Goal: Task Accomplishment & Management: Complete application form

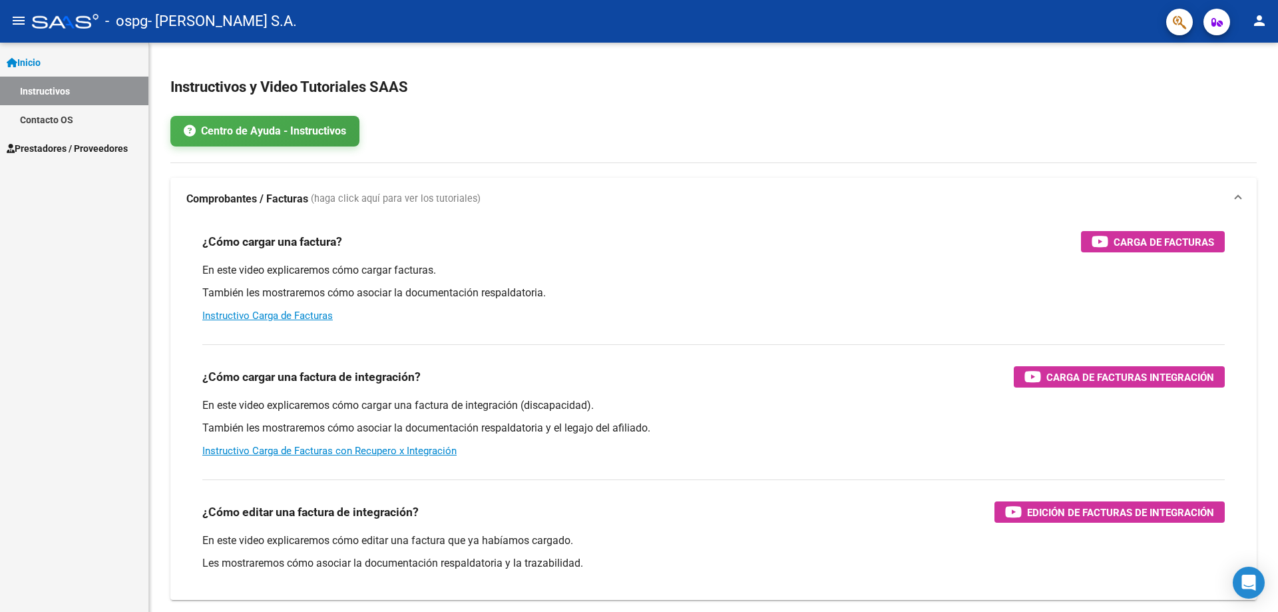
click at [111, 135] on link "Prestadores / Proveedores" at bounding box center [74, 148] width 148 height 29
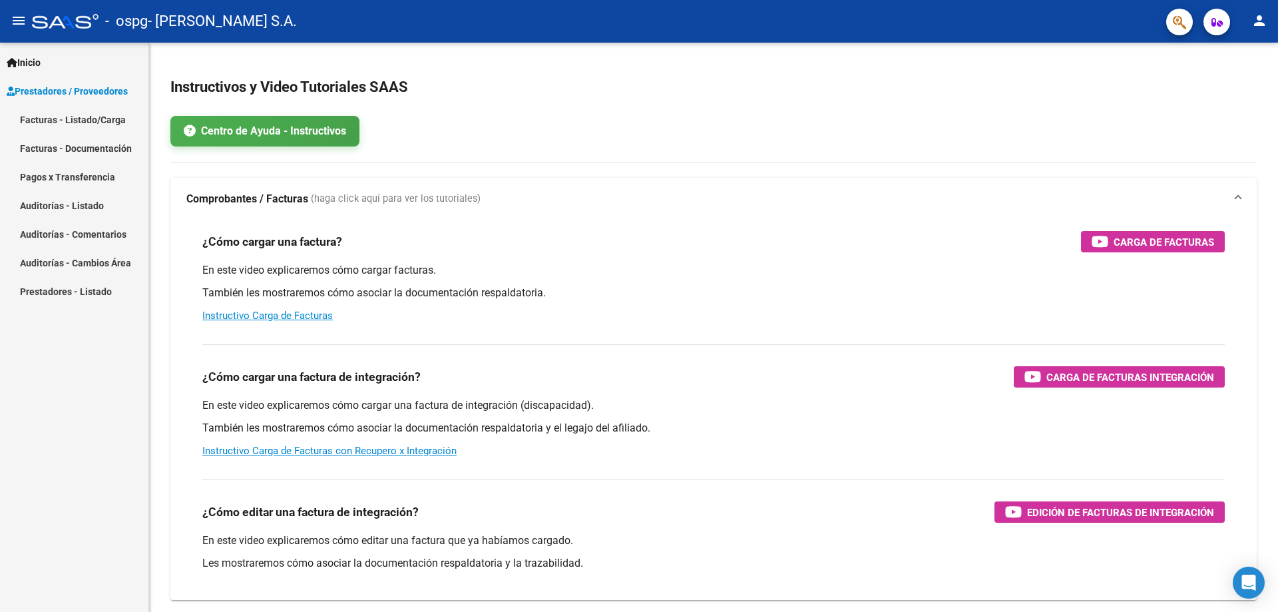
click at [112, 125] on link "Facturas - Listado/Carga" at bounding box center [74, 119] width 148 height 29
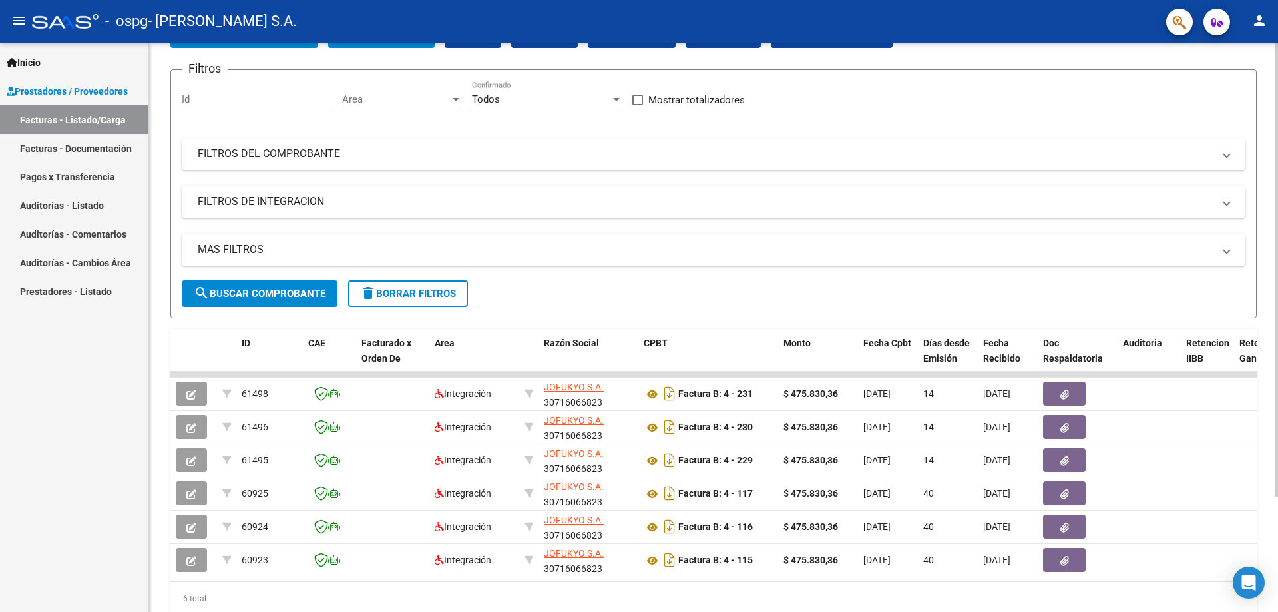
scroll to position [144, 0]
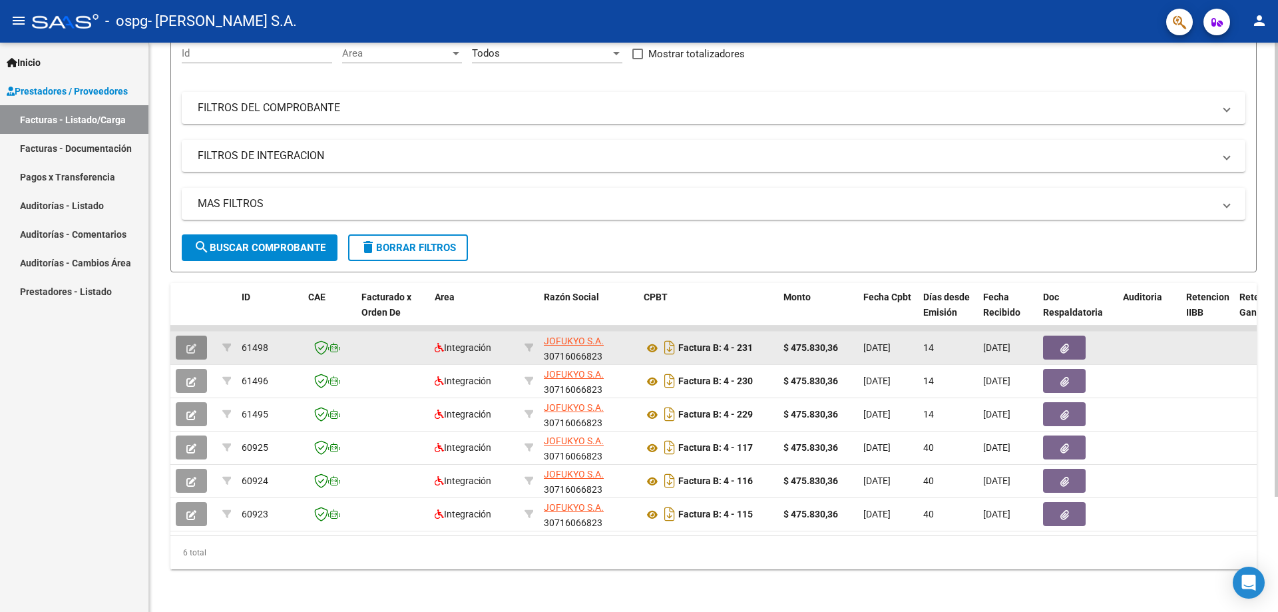
click at [194, 344] on icon "button" at bounding box center [191, 349] width 10 height 10
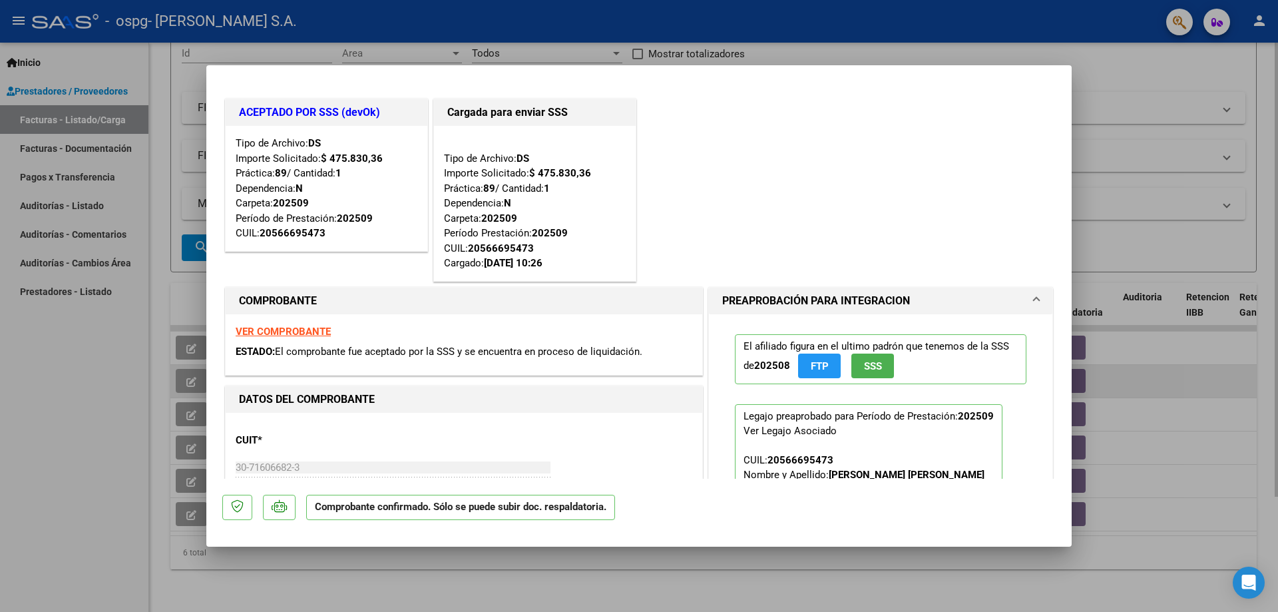
click at [178, 381] on div at bounding box center [639, 306] width 1278 height 612
type input "$ 0,00"
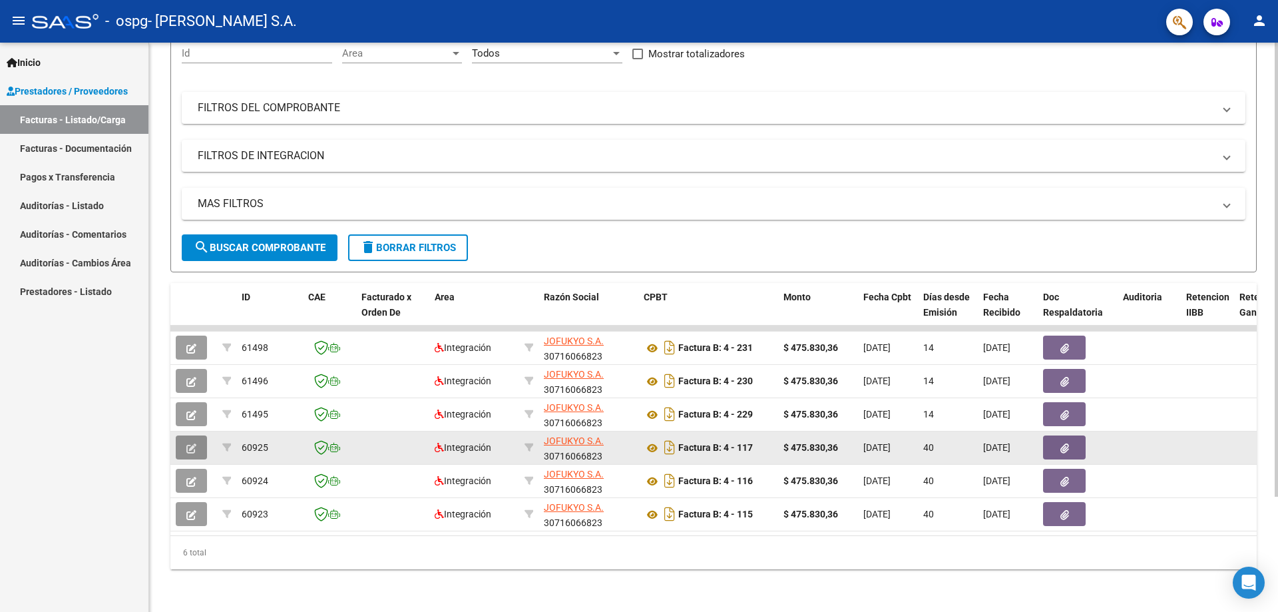
click at [198, 435] on button "button" at bounding box center [191, 447] width 31 height 24
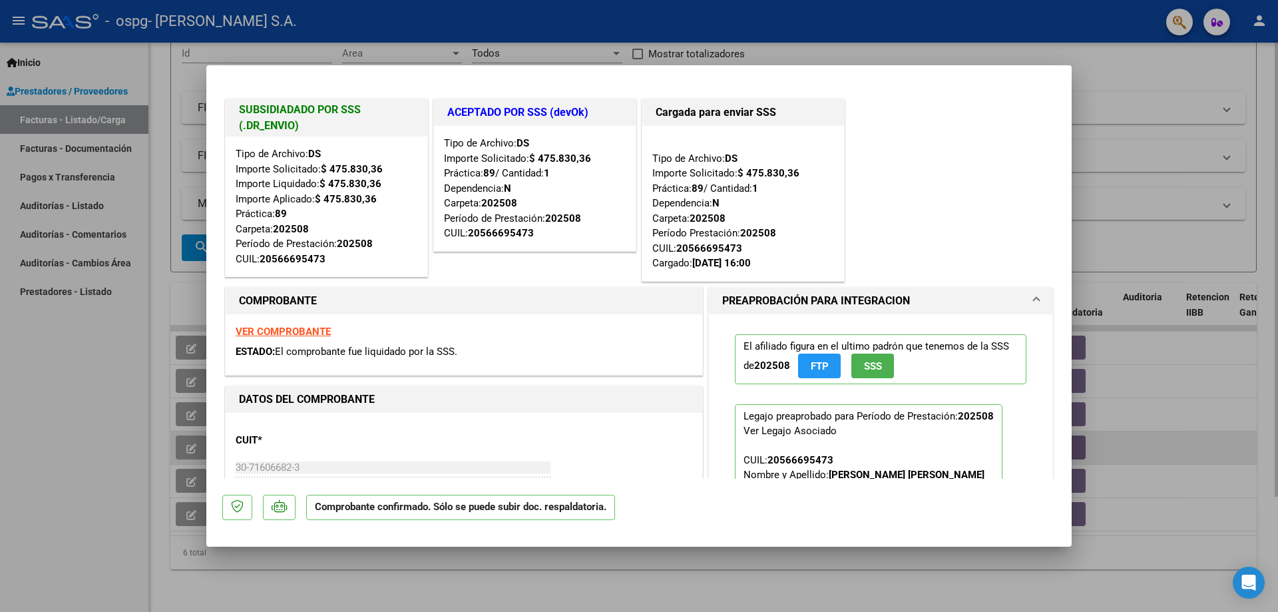
click at [198, 426] on div at bounding box center [639, 306] width 1278 height 612
type input "$ 0,00"
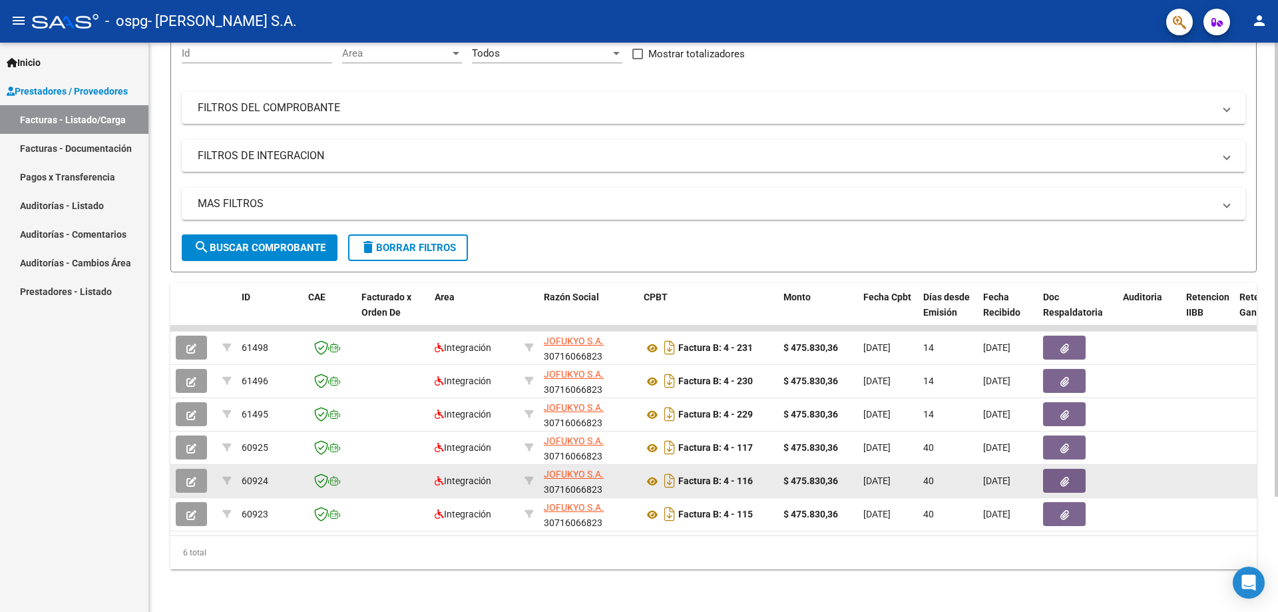
click at [198, 469] on button "button" at bounding box center [191, 481] width 31 height 24
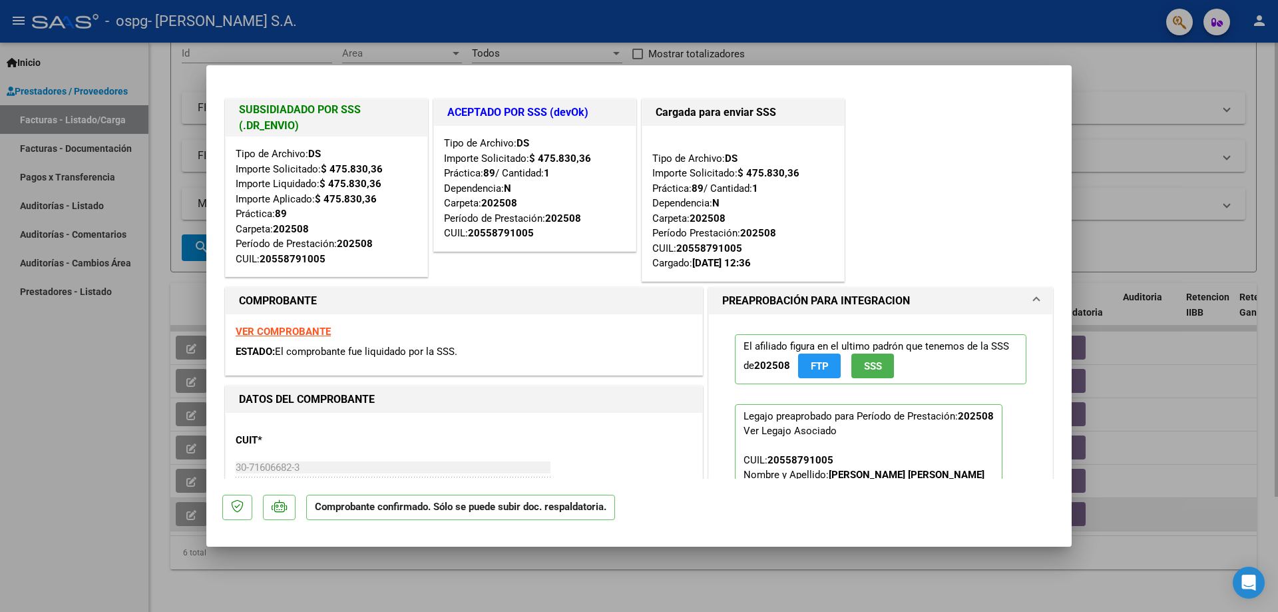
click at [184, 507] on div at bounding box center [639, 306] width 1278 height 612
type input "$ 0,00"
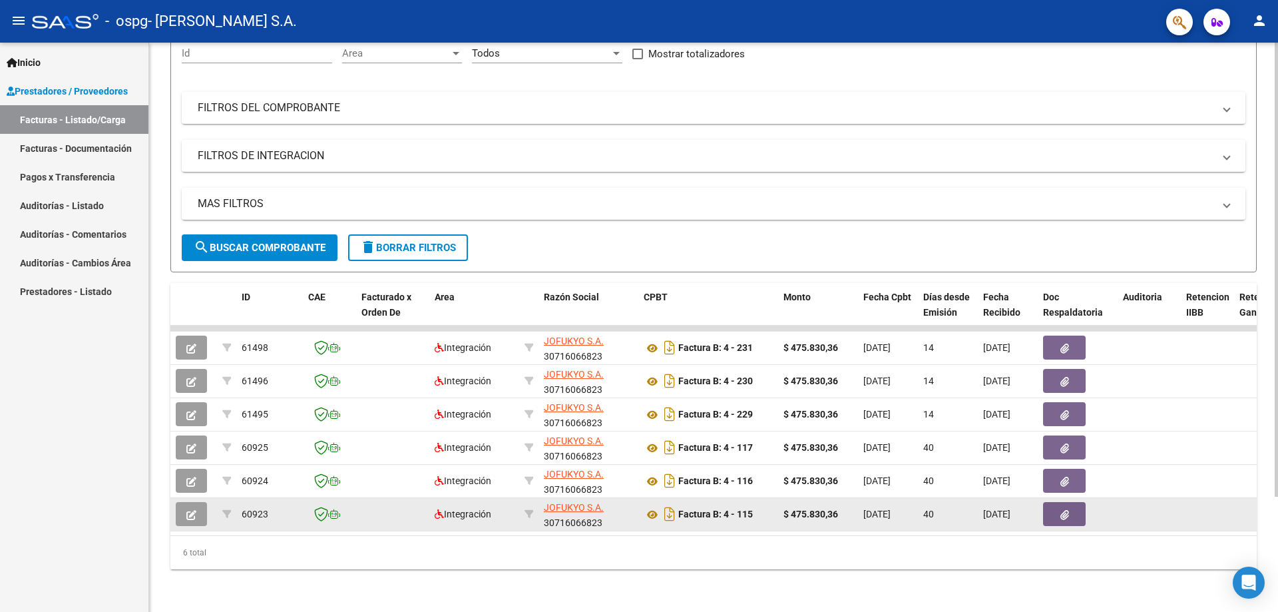
click at [188, 510] on icon "button" at bounding box center [191, 515] width 10 height 10
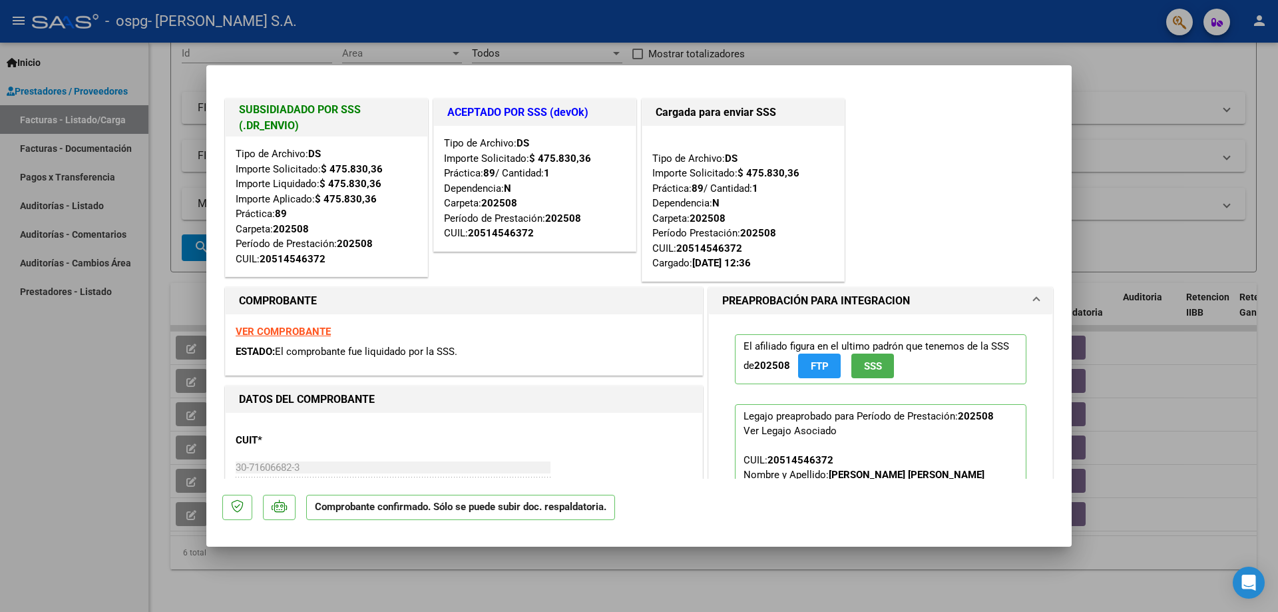
click at [1130, 201] on div at bounding box center [639, 306] width 1278 height 612
type input "$ 0,00"
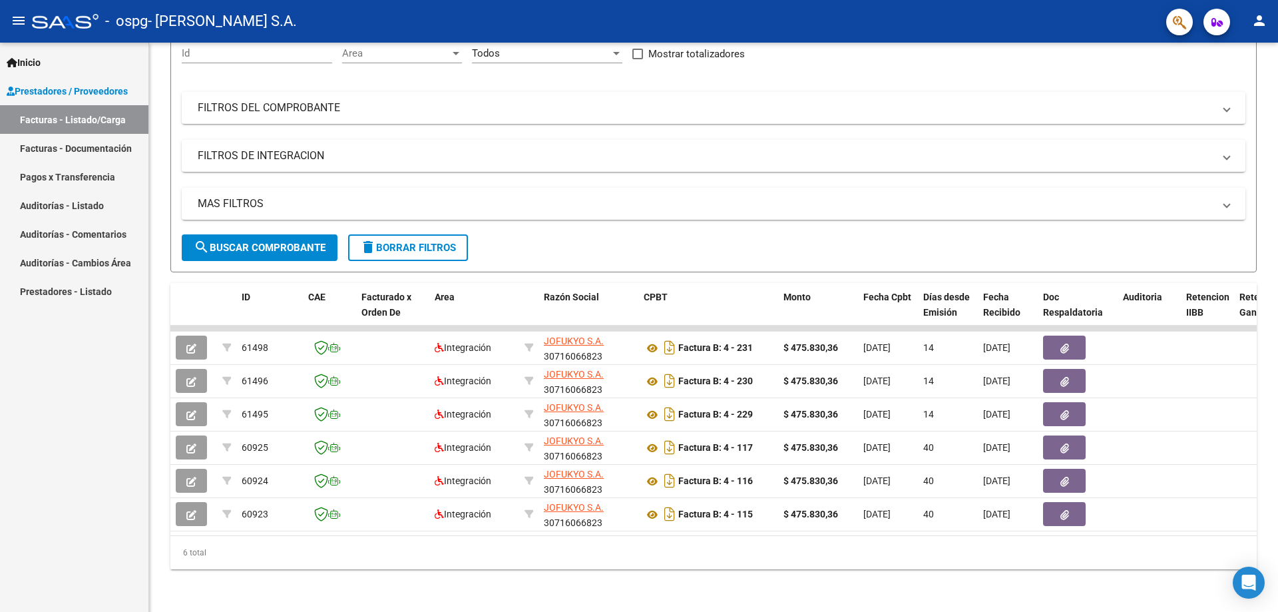
click at [71, 545] on div "Inicio Instructivos Contacto OS Prestadores / Proveedores Facturas - Listado/Ca…" at bounding box center [74, 327] width 148 height 569
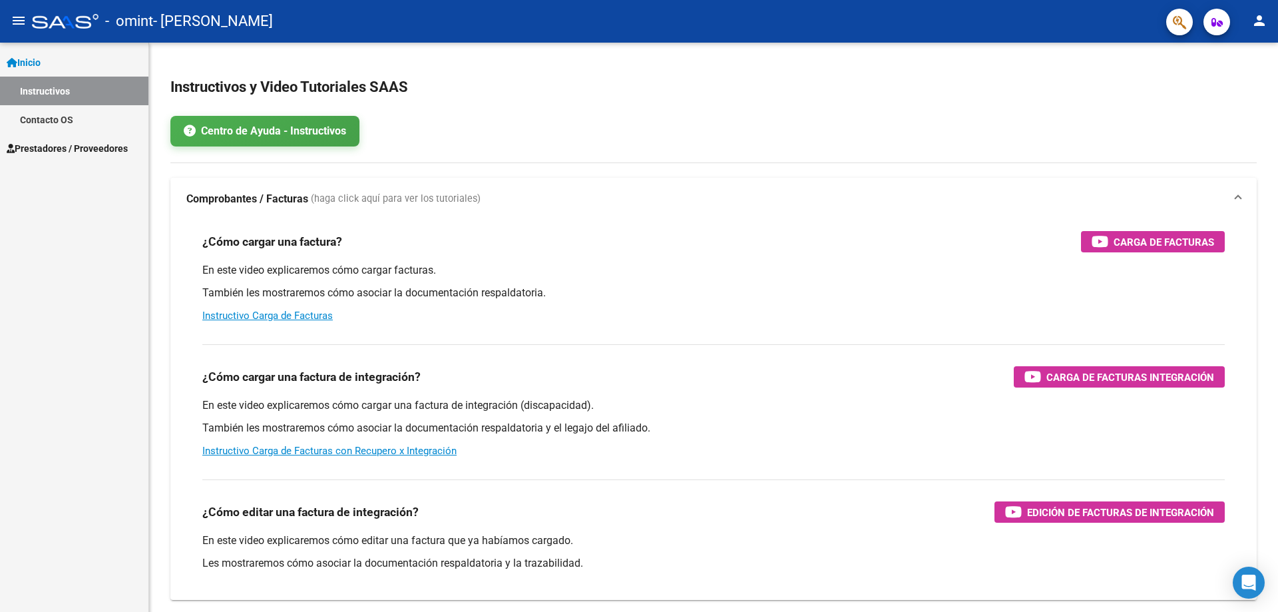
click at [63, 162] on div "Inicio Instructivos Contacto OS Prestadores / Proveedores Facturas - Listado/Ca…" at bounding box center [74, 327] width 148 height 569
click at [67, 151] on span "Prestadores / Proveedores" at bounding box center [67, 148] width 121 height 15
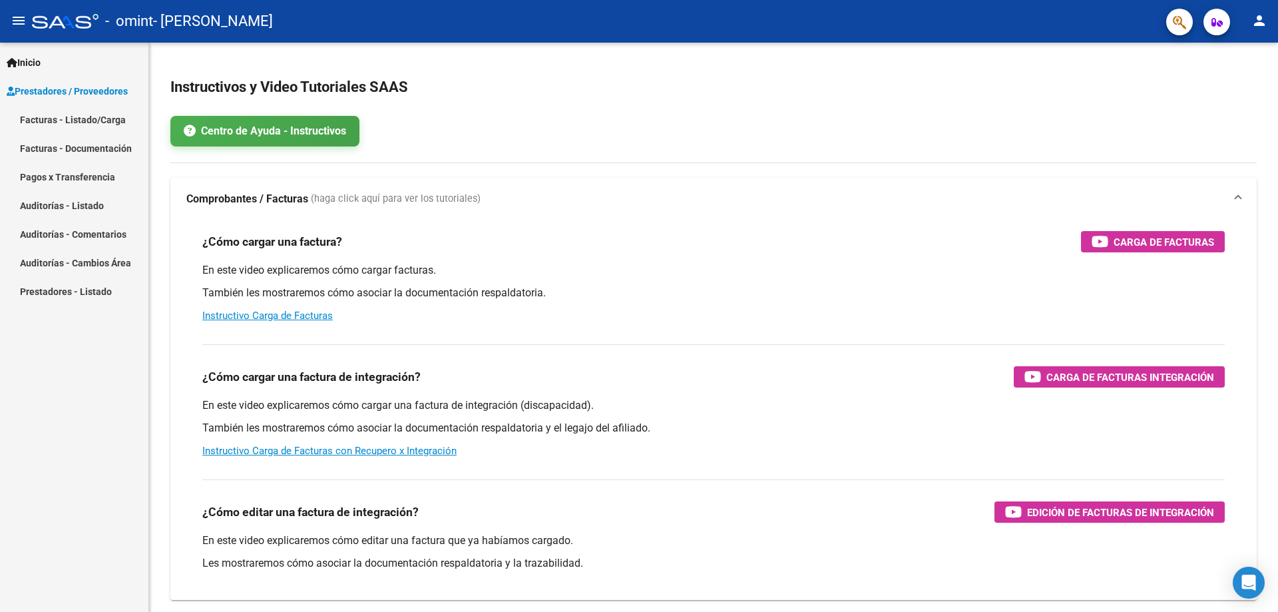
click at [86, 170] on link "Pagos x Transferencia" at bounding box center [74, 176] width 148 height 29
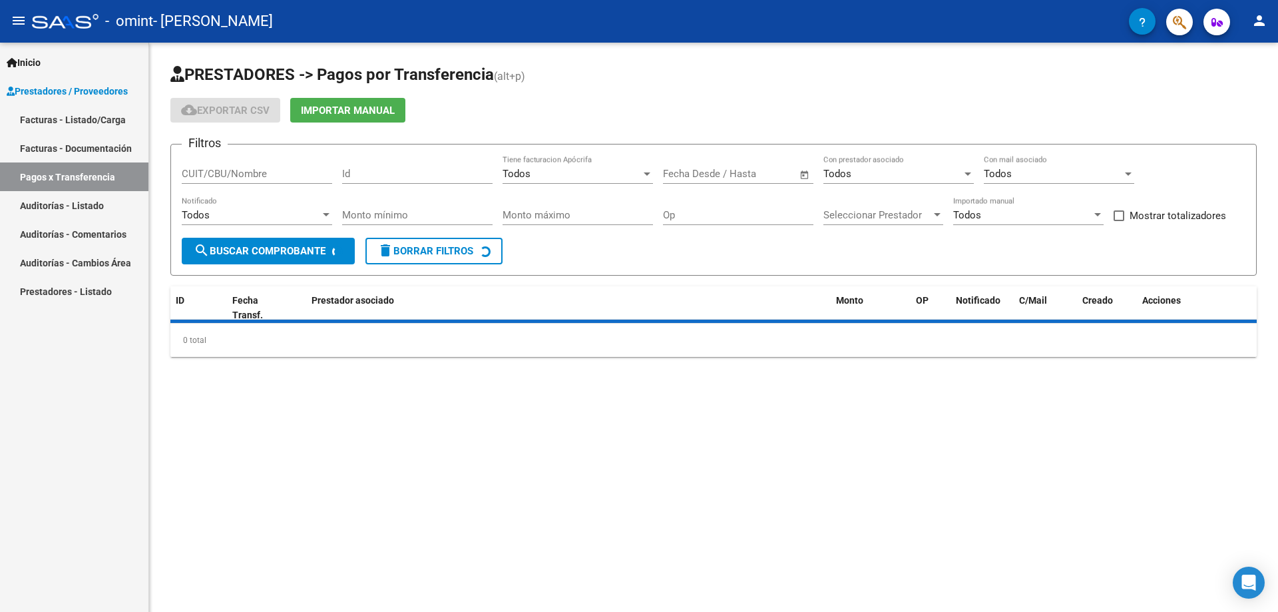
click at [87, 122] on link "Facturas - Listado/Carga" at bounding box center [74, 119] width 148 height 29
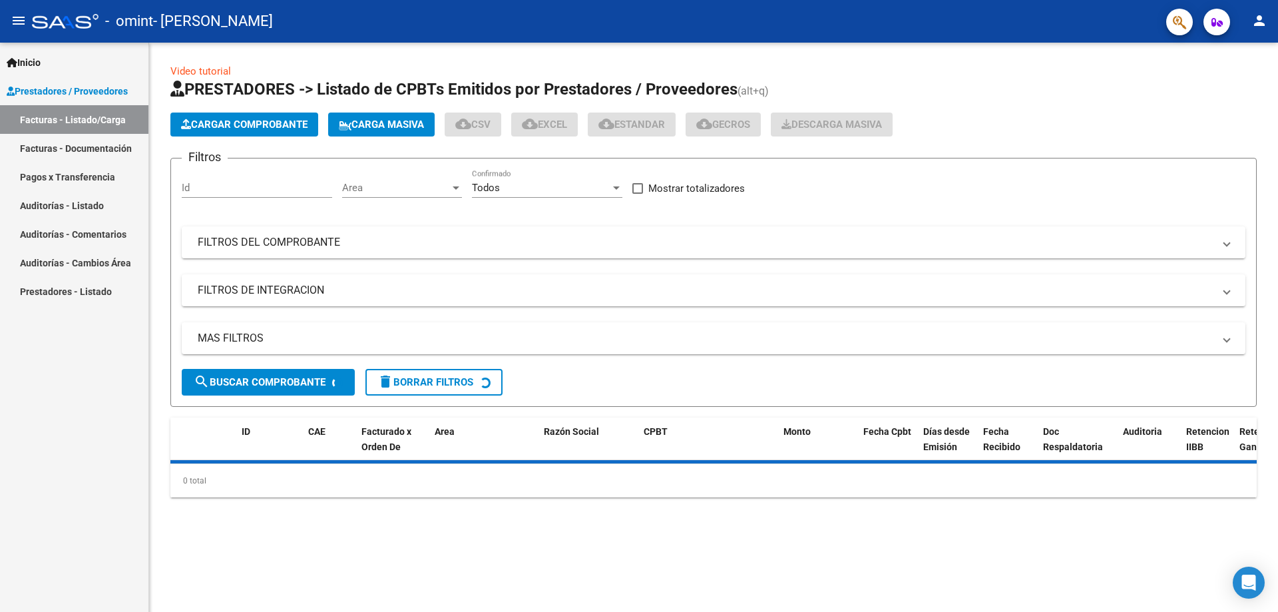
click at [249, 115] on button "Cargar Comprobante" at bounding box center [244, 125] width 148 height 24
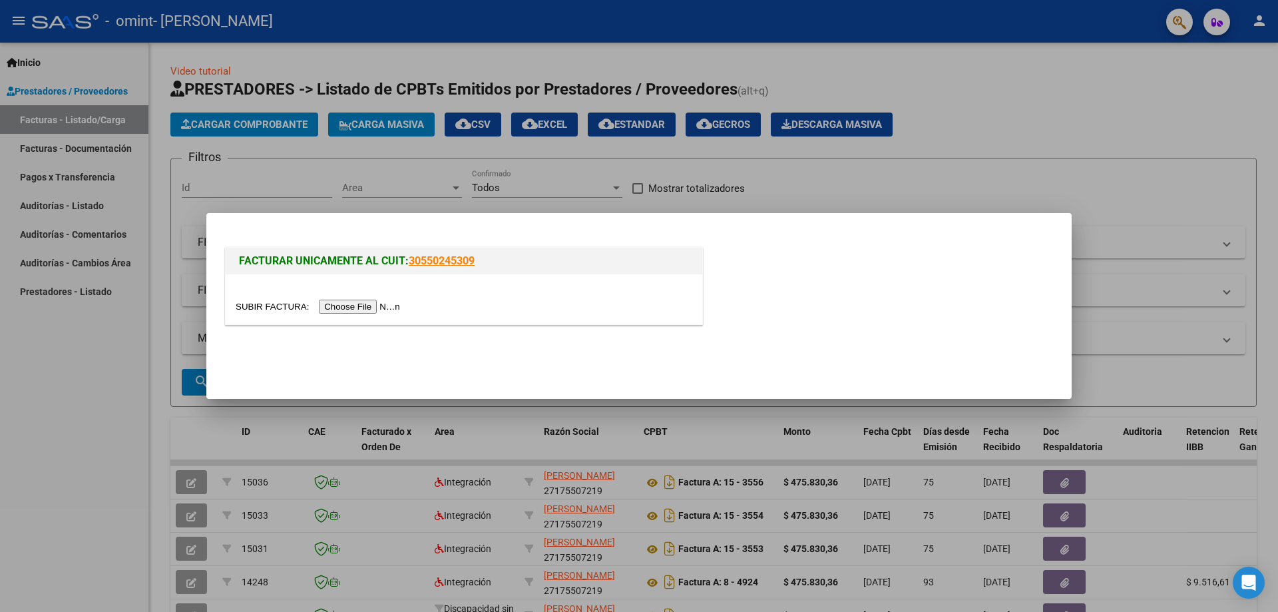
click at [368, 312] on input "file" at bounding box center [320, 307] width 168 height 14
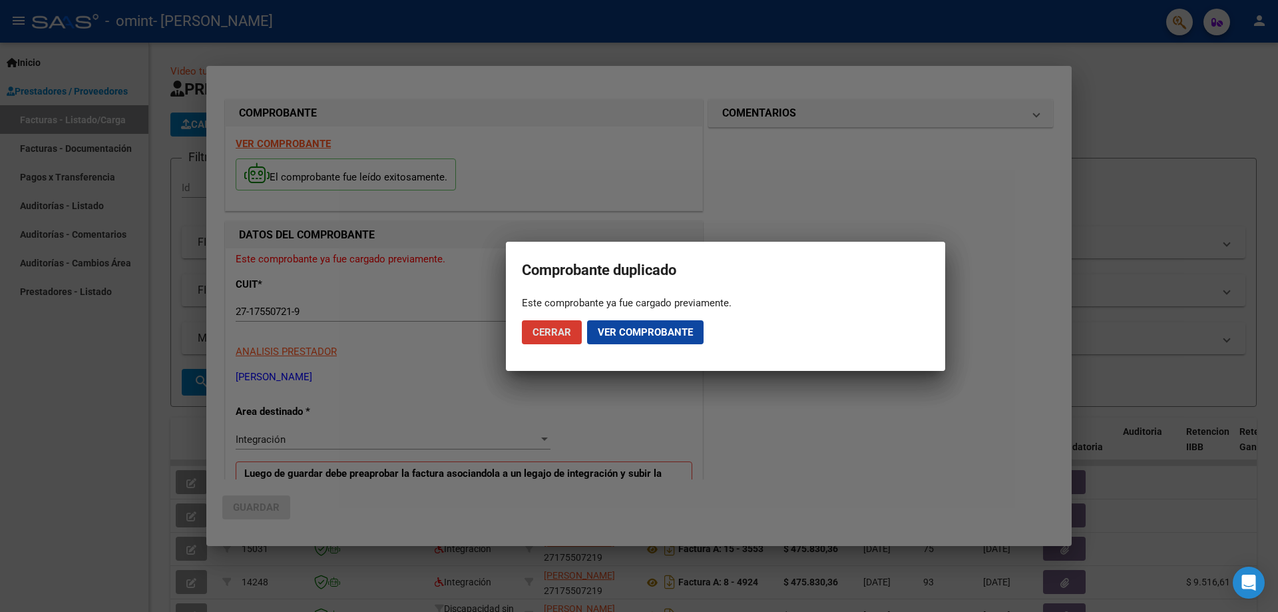
click at [547, 332] on span "Cerrar" at bounding box center [552, 332] width 39 height 12
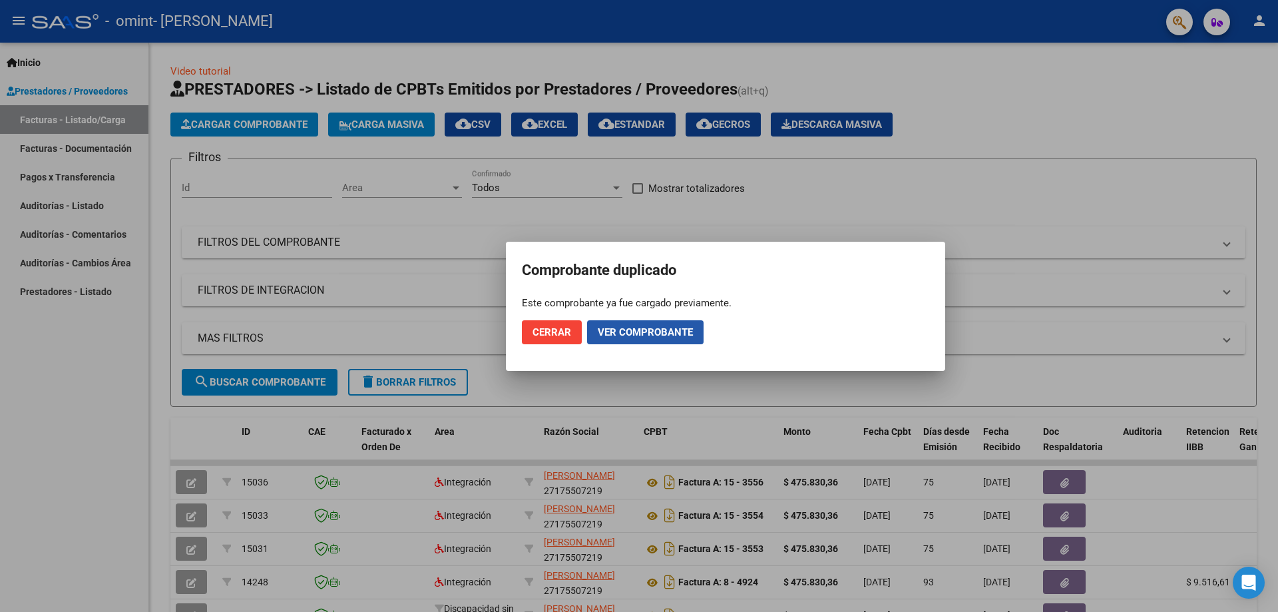
click at [661, 333] on span "Ver comprobante" at bounding box center [645, 332] width 95 height 12
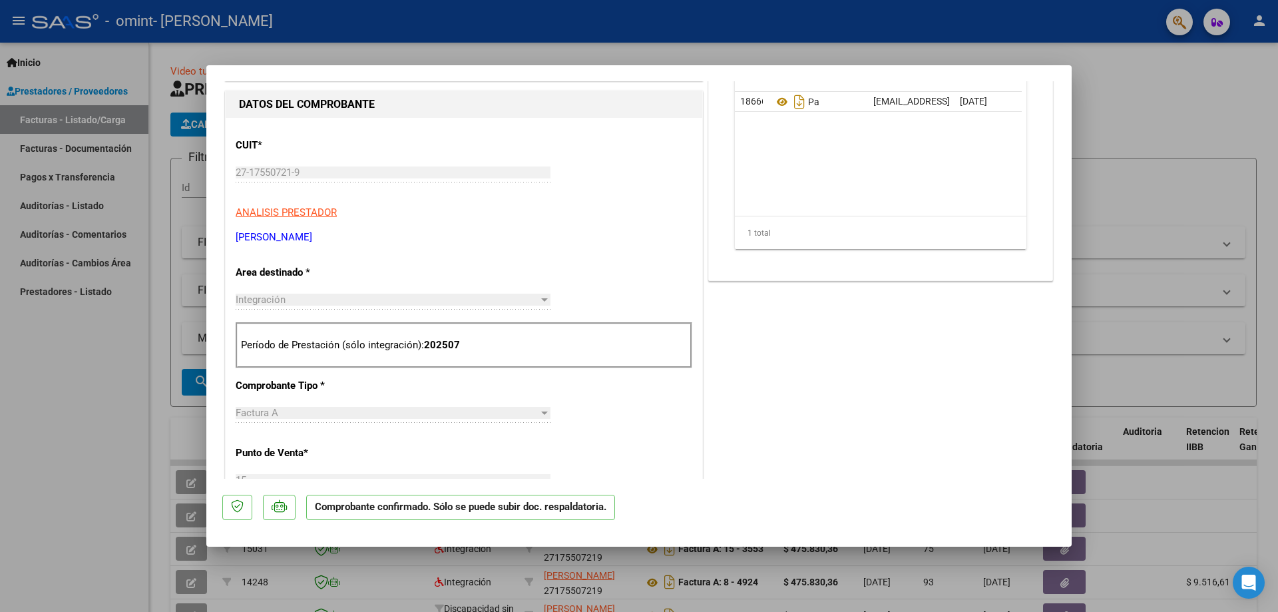
scroll to position [533, 0]
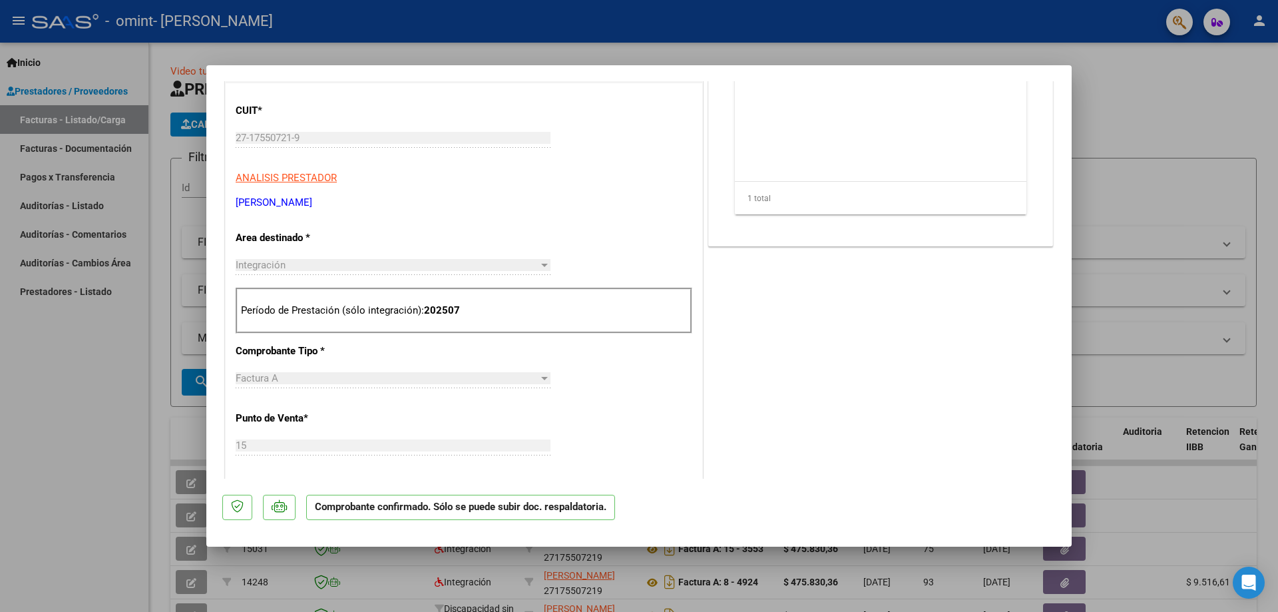
click at [1148, 358] on div at bounding box center [639, 306] width 1278 height 612
type input "$ 0,00"
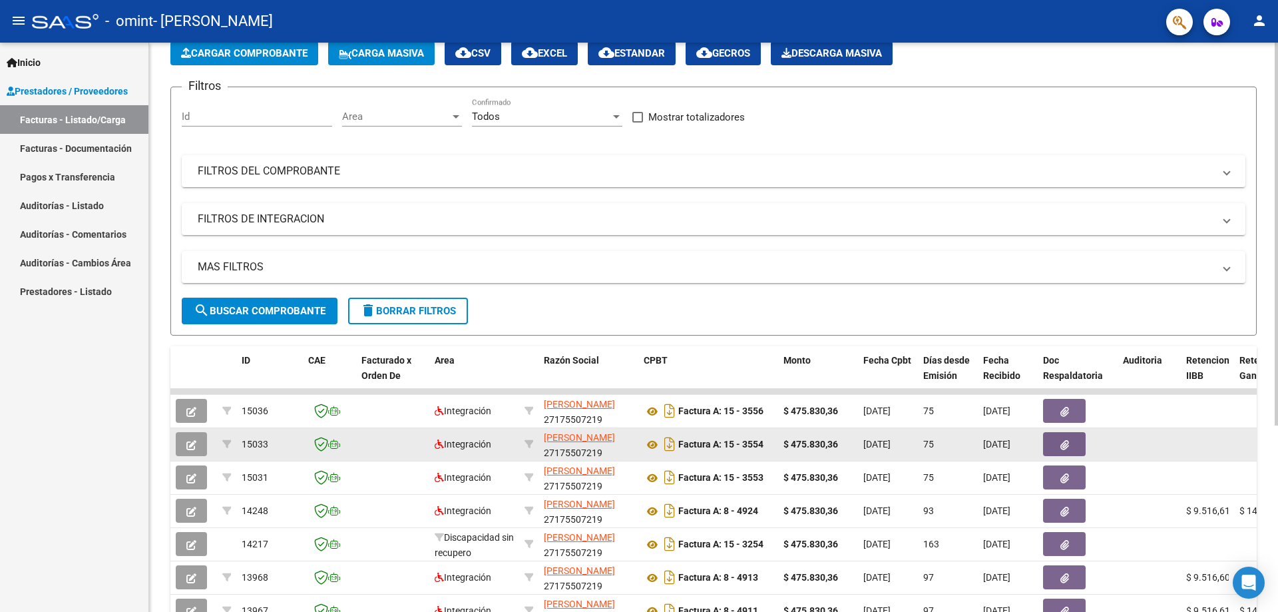
scroll to position [133, 0]
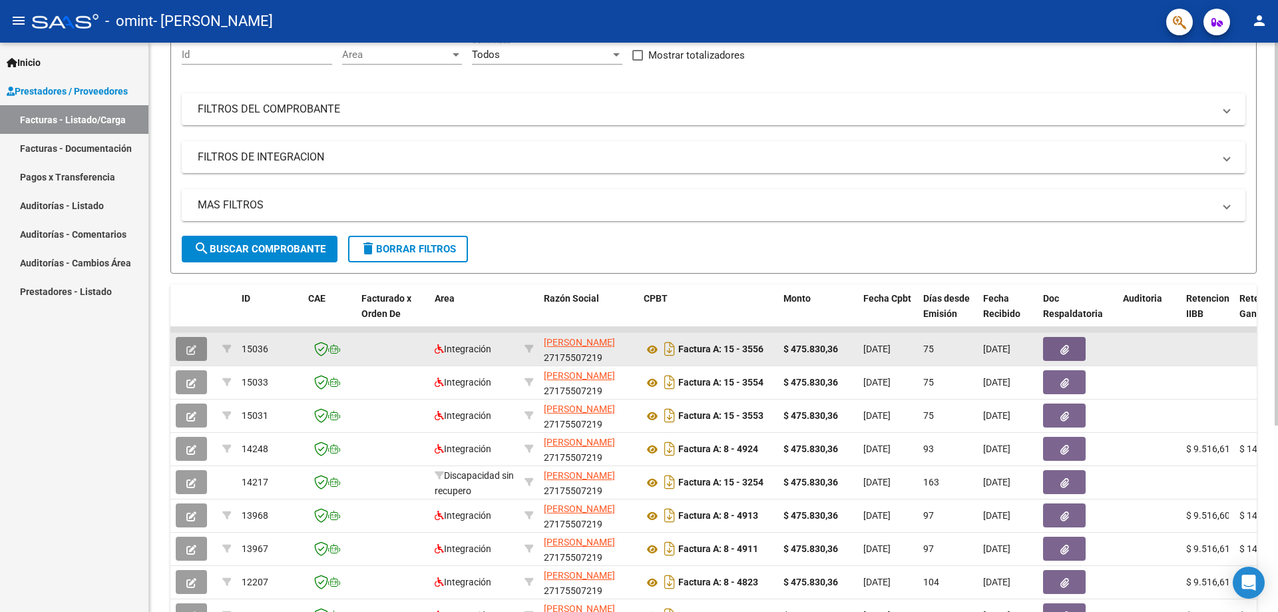
click at [194, 347] on icon "button" at bounding box center [191, 350] width 10 height 10
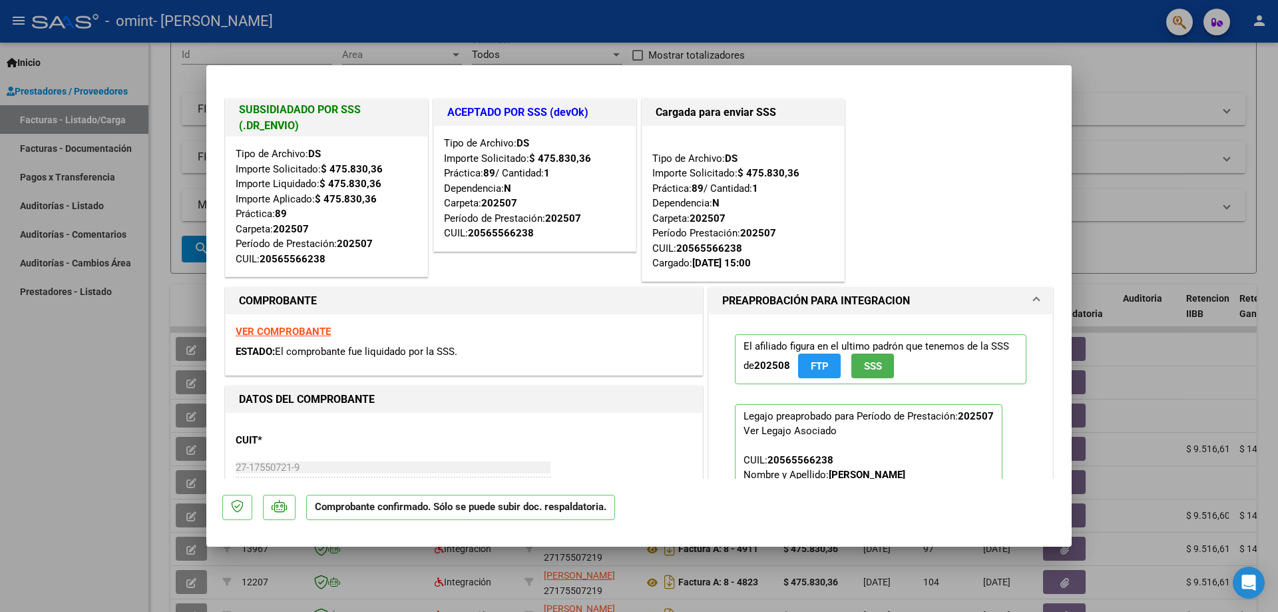
scroll to position [67, 0]
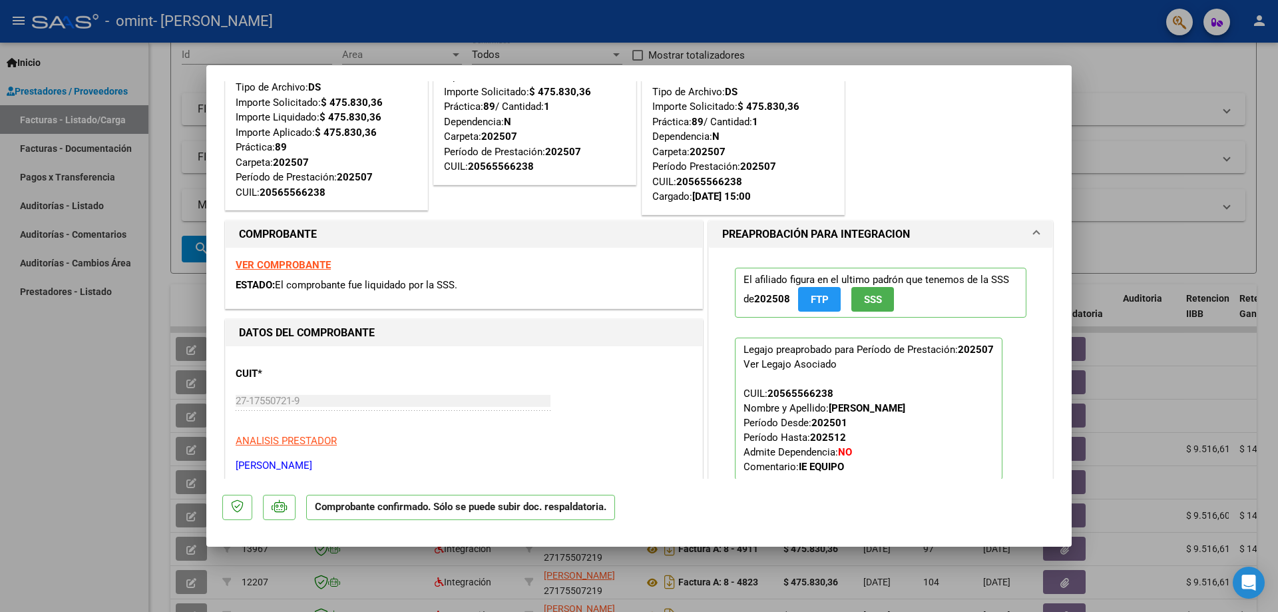
click at [201, 383] on div at bounding box center [639, 306] width 1278 height 612
type input "$ 0,00"
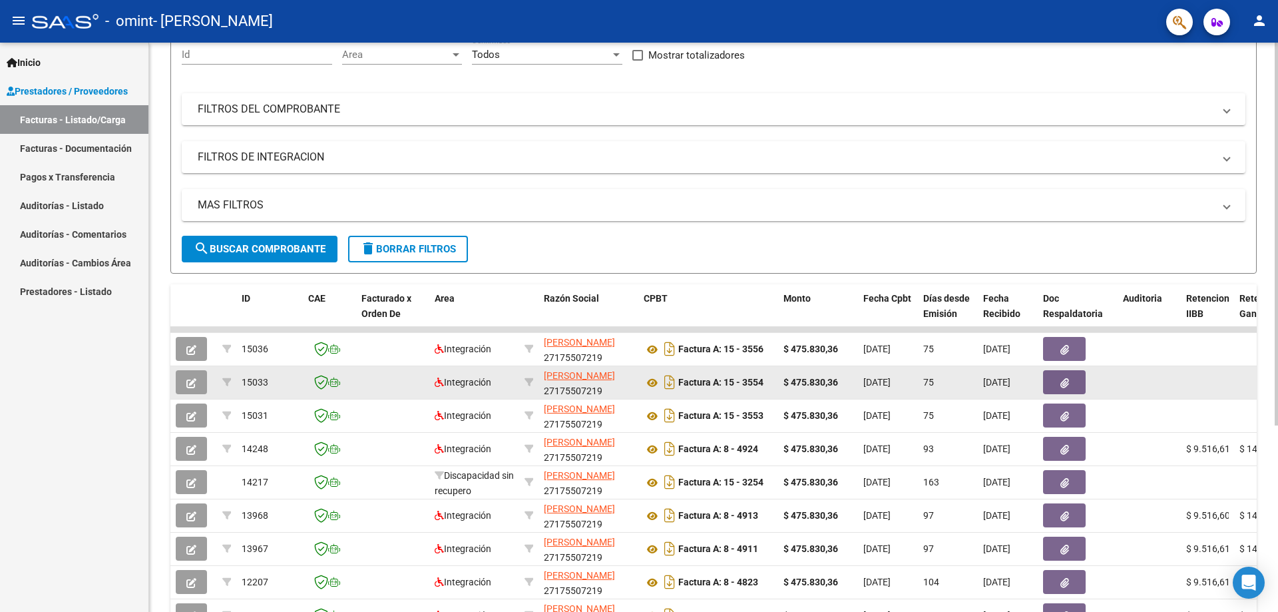
click at [200, 382] on button "button" at bounding box center [191, 382] width 31 height 24
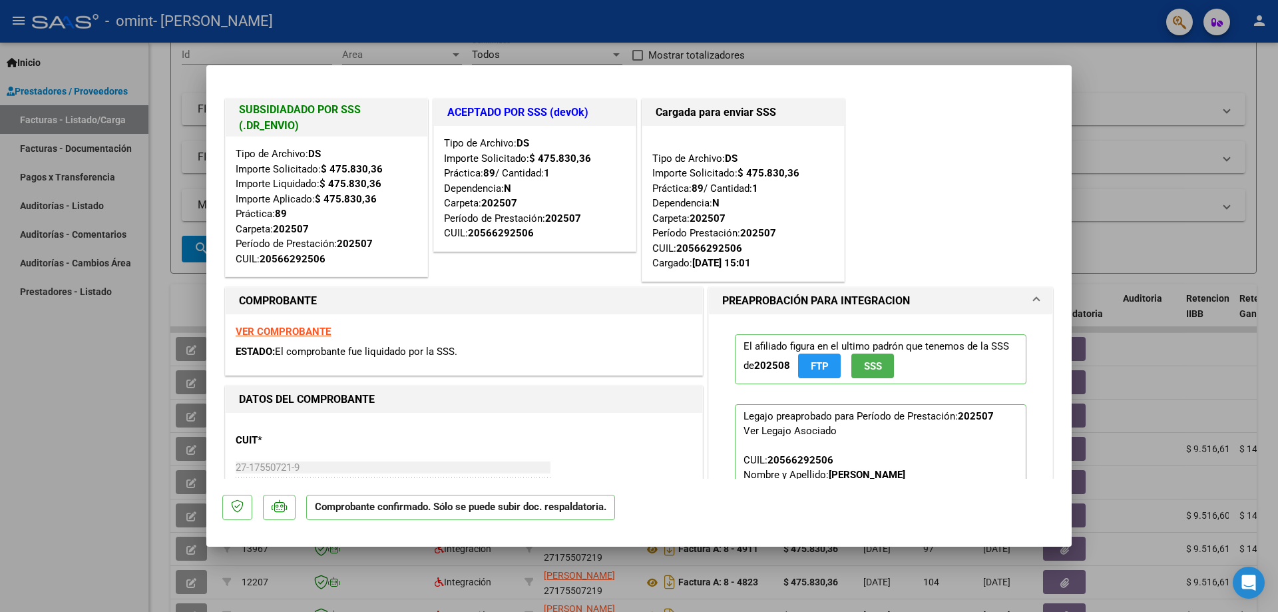
click at [188, 382] on div at bounding box center [639, 306] width 1278 height 612
type input "$ 0,00"
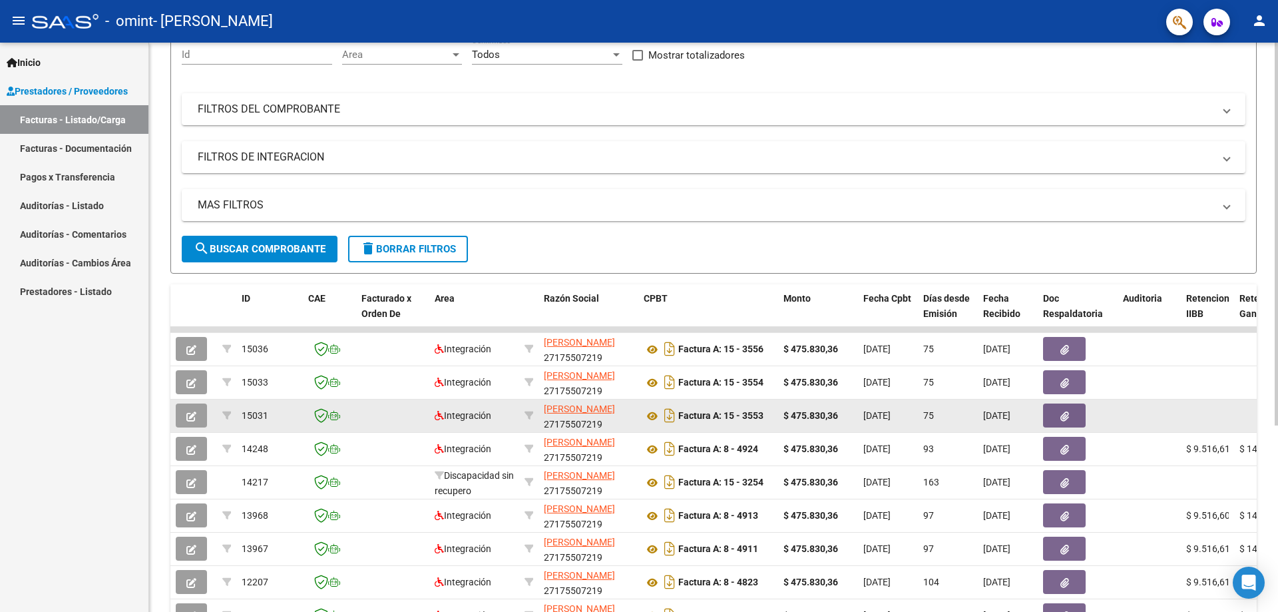
click at [189, 407] on button "button" at bounding box center [191, 415] width 31 height 24
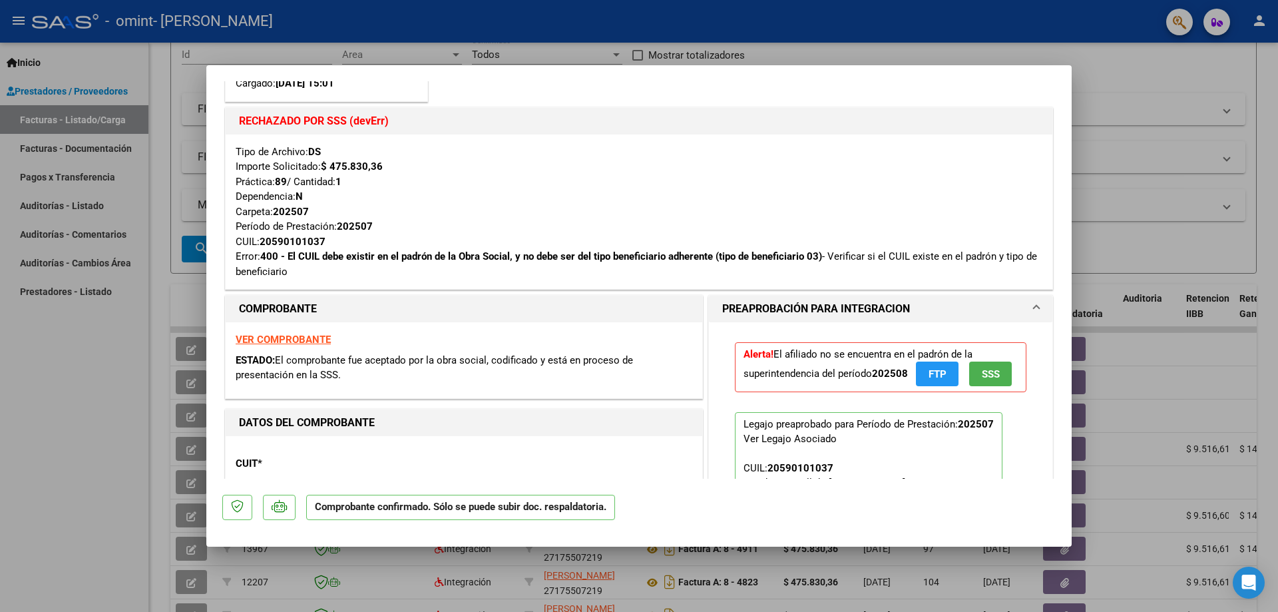
scroll to position [399, 0]
